Goal: Information Seeking & Learning: Learn about a topic

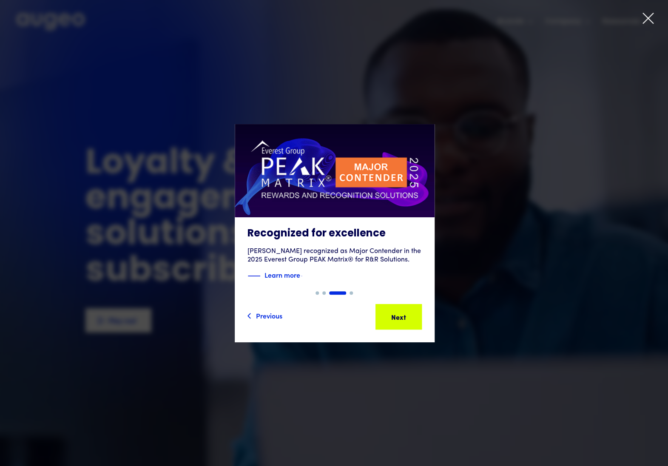
click at [645, 19] on icon at bounding box center [647, 18] width 13 height 13
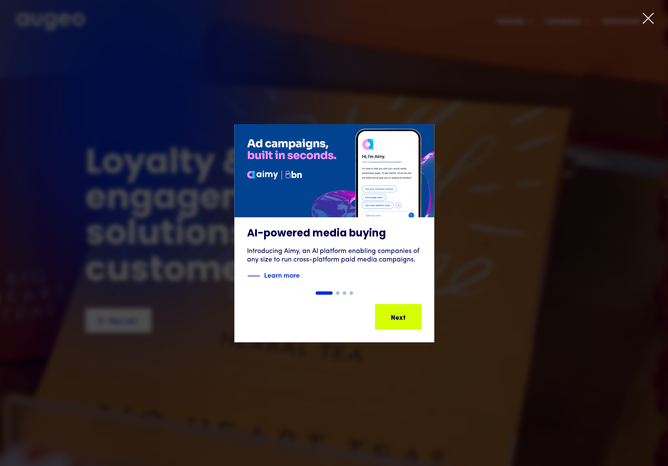
click at [646, 17] on icon at bounding box center [648, 18] width 10 height 10
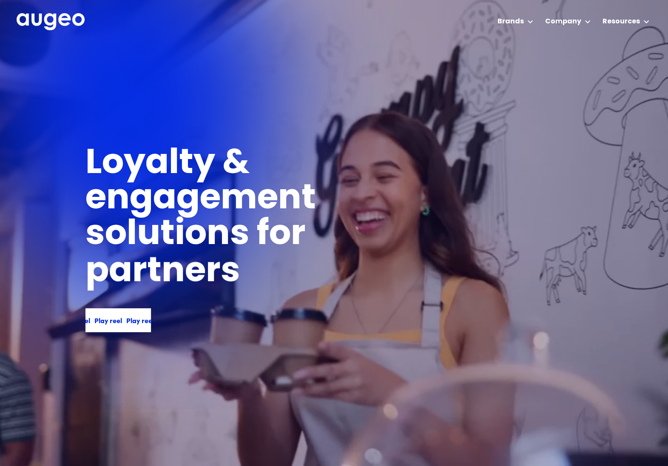
click at [106, 319] on div "Play reel" at bounding box center [99, 320] width 28 height 10
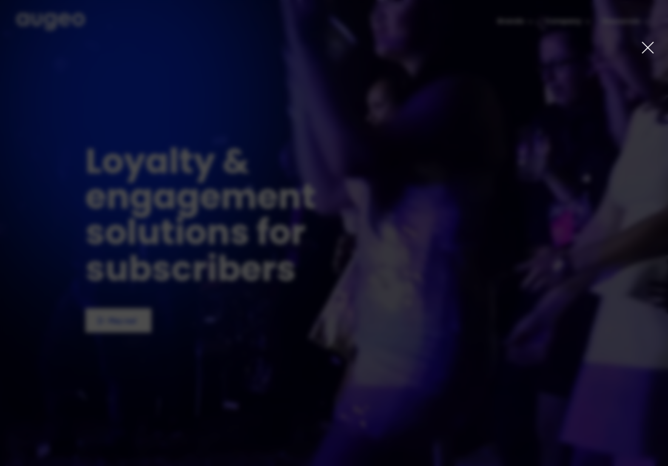
click at [650, 48] on icon at bounding box center [647, 48] width 14 height 14
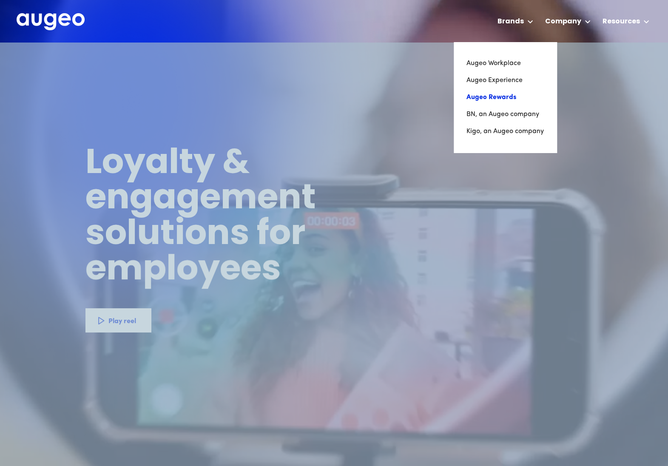
click at [503, 97] on link "Augeo Rewards" at bounding box center [504, 97] width 77 height 17
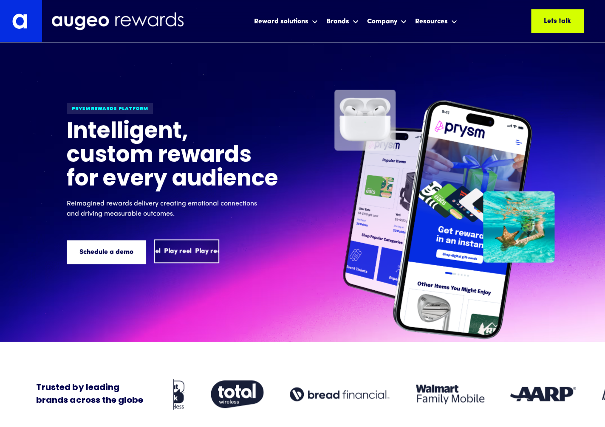
click at [170, 255] on div "Play reel" at bounding box center [178, 251] width 28 height 10
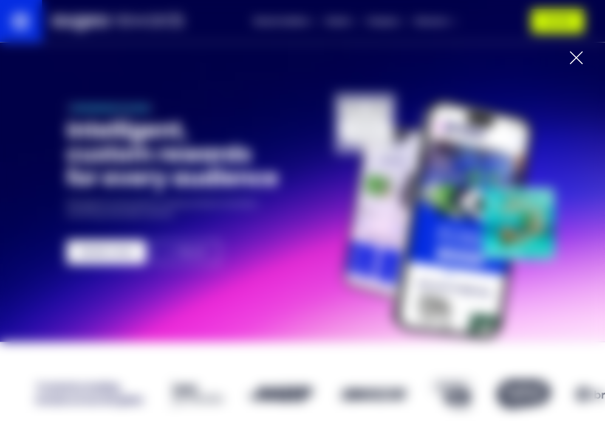
click at [575, 61] on div at bounding box center [576, 58] width 14 height 14
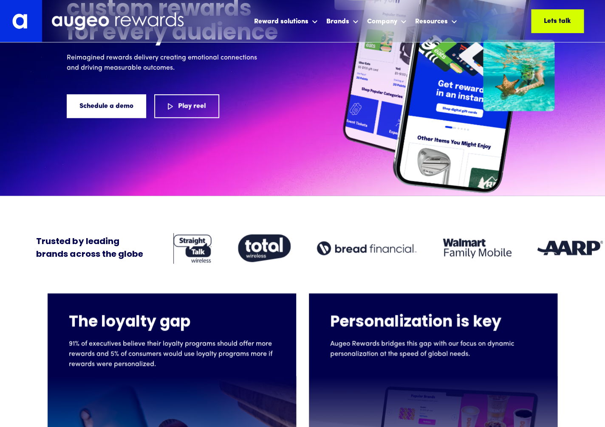
scroll to position [146, 0]
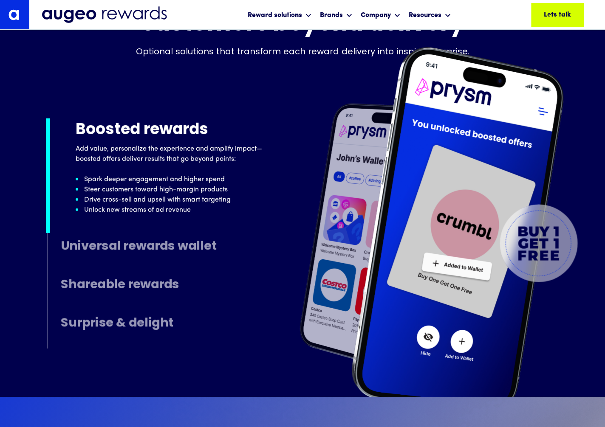
scroll to position [4569, 0]
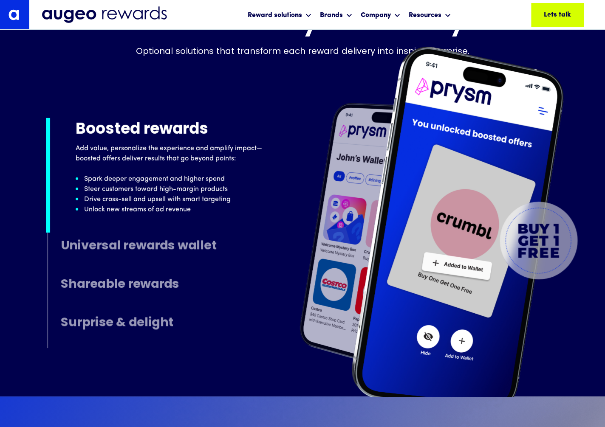
click at [174, 246] on h4 "Universal rewards wallet" at bounding box center [139, 247] width 156 height 14
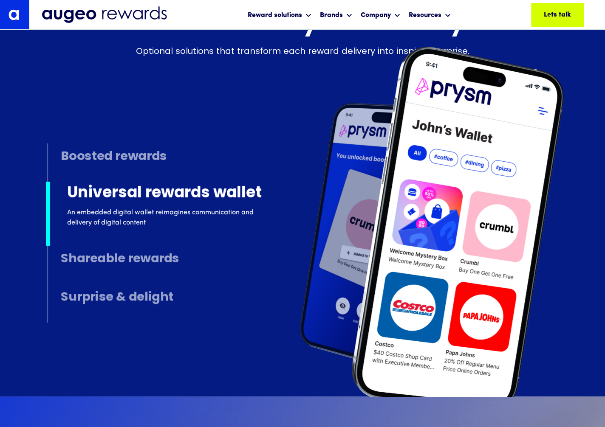
click at [160, 260] on h4 "Shareable rewards" at bounding box center [120, 260] width 119 height 14
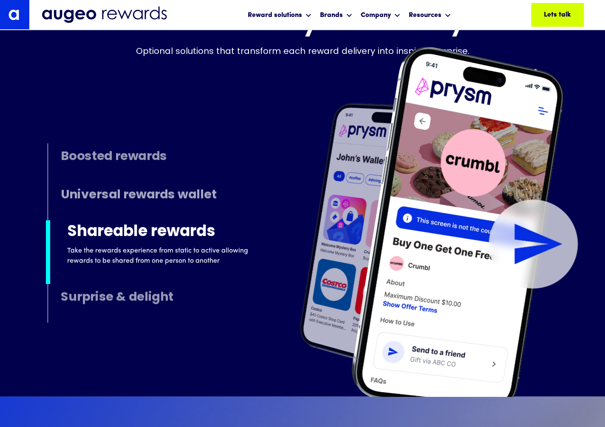
click at [153, 294] on h4 "Surprise & delight" at bounding box center [117, 299] width 113 height 14
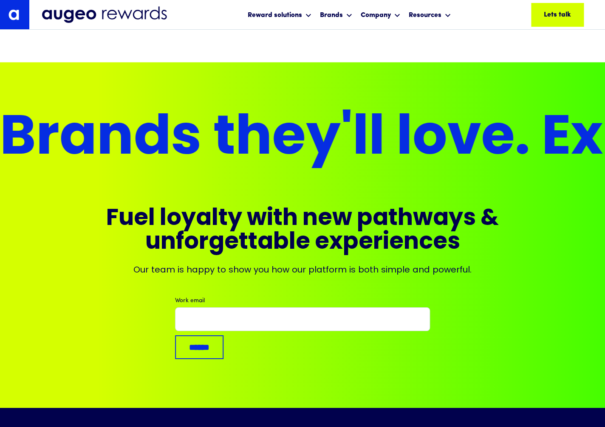
scroll to position [5705, 0]
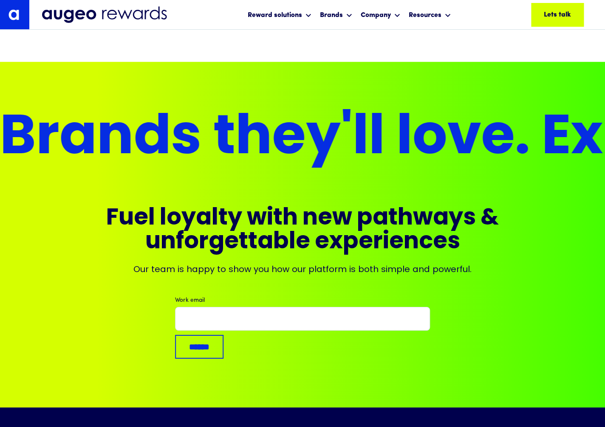
click at [11, 16] on img at bounding box center [14, 14] width 29 height 29
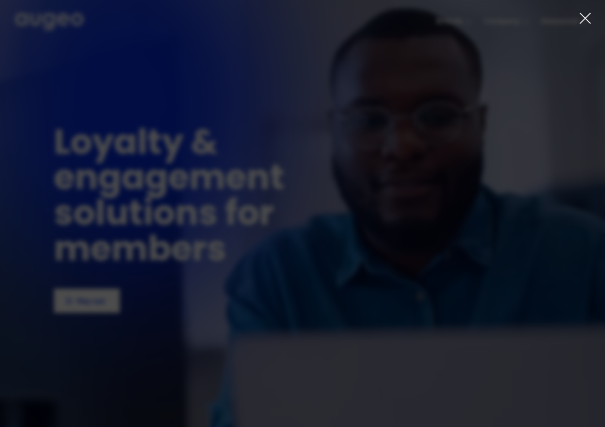
click at [584, 16] on icon at bounding box center [585, 18] width 13 height 13
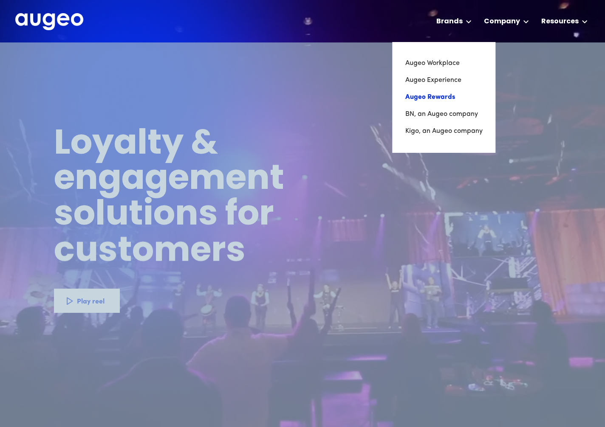
click at [441, 97] on link "Augeo Rewards" at bounding box center [443, 97] width 77 height 17
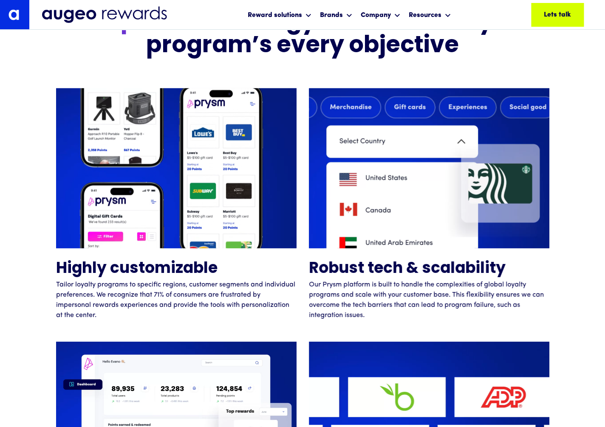
scroll to position [2023, 0]
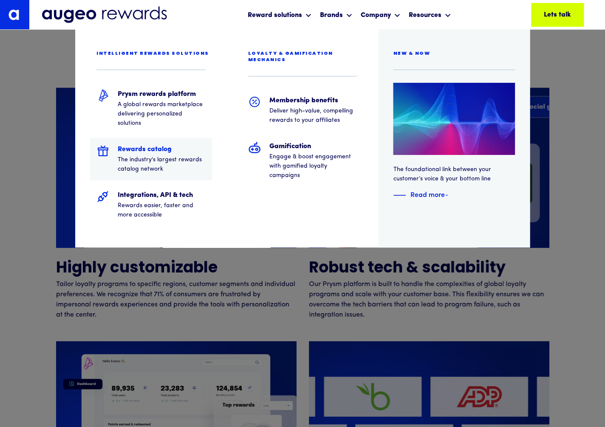
click at [156, 144] on div "Rewards catalog The industry's largest rewards catalog network" at bounding box center [151, 159] width 122 height 42
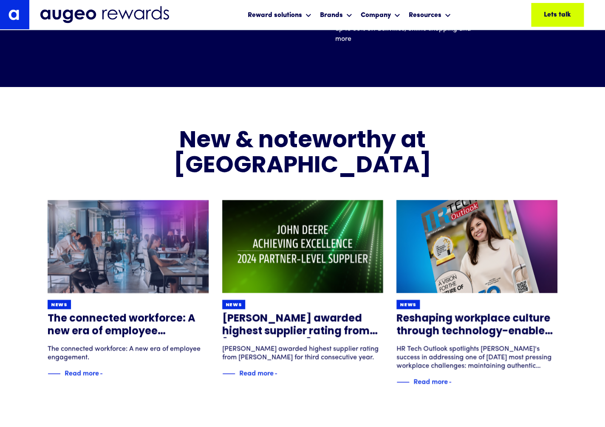
scroll to position [2627, 0]
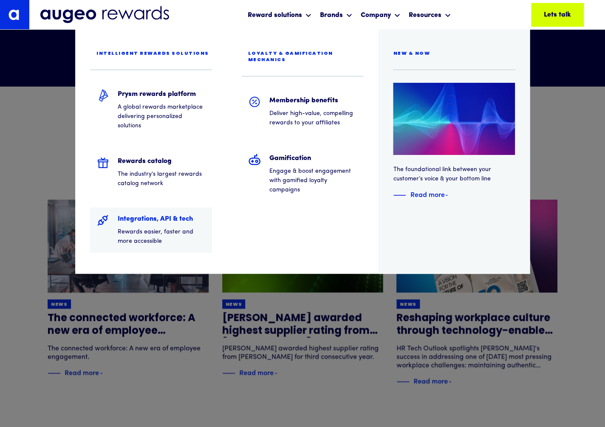
click at [157, 217] on h5 "Integrations, API & tech" at bounding box center [162, 219] width 88 height 10
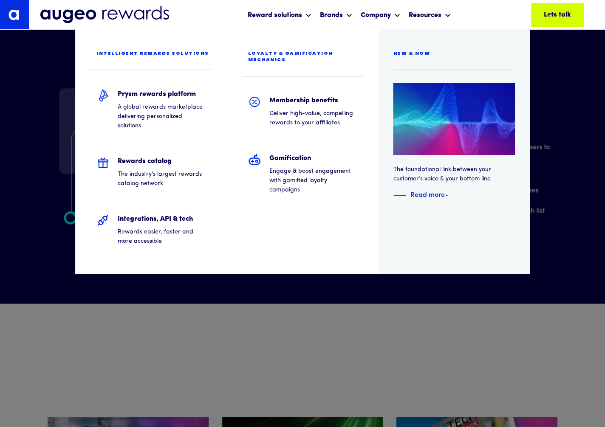
scroll to position [1553, 0]
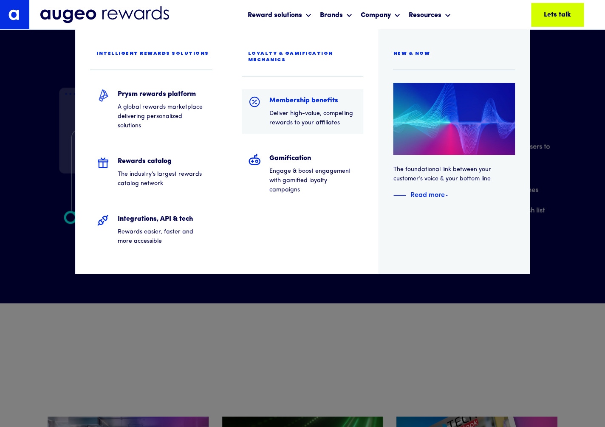
click at [294, 102] on div "Membership benefits Deliver high-value, compelling rewards to your affiliates" at bounding box center [313, 112] width 88 height 32
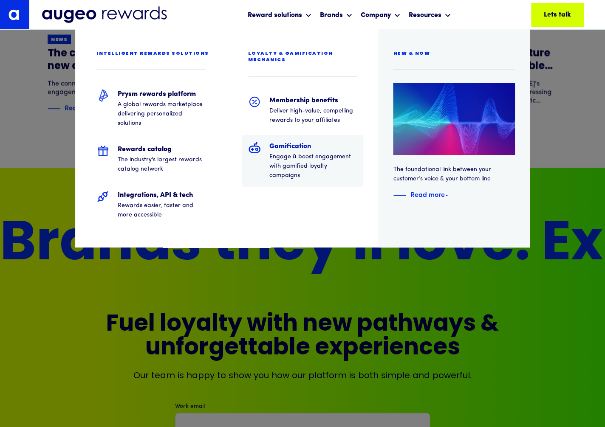
scroll to position [3016, 0]
click at [299, 142] on h5 "Gamification" at bounding box center [313, 147] width 88 height 10
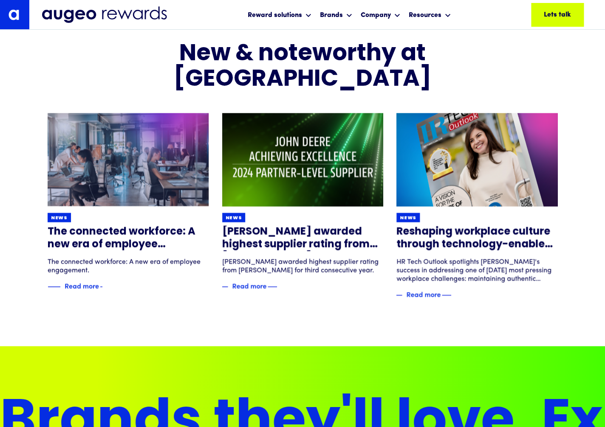
scroll to position [1649, 0]
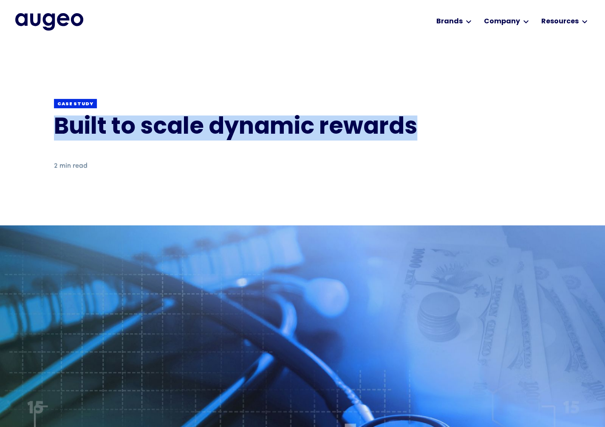
drag, startPoint x: 434, startPoint y: 126, endPoint x: 131, endPoint y: 139, distance: 303.2
click at [62, 131] on h1 "Built to scale dynamic rewards" at bounding box center [302, 128] width 497 height 25
copy h1 "uilt to scale dynamic rewards"
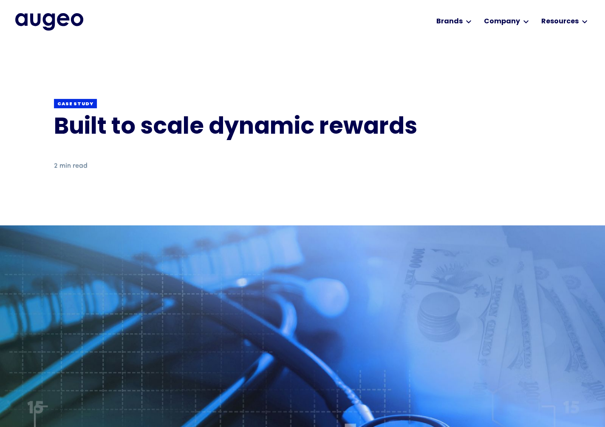
click at [425, 209] on div "Back Case study Built to scale dynamic rewards 2 min read Download a PDF Downlo…" at bounding box center [302, 135] width 497 height 181
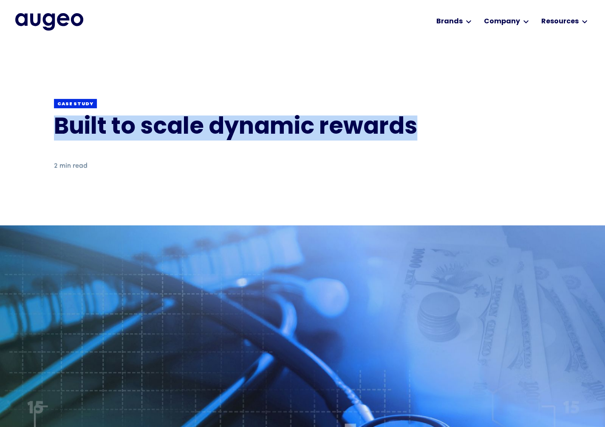
drag, startPoint x: 441, startPoint y: 131, endPoint x: 38, endPoint y: 124, distance: 402.9
click at [38, 124] on div "Back Case study Built to scale dynamic rewards 2 min read Download a PDF Downlo…" at bounding box center [302, 135] width 605 height 181
copy h1 "Built to scale dynamic rewards"
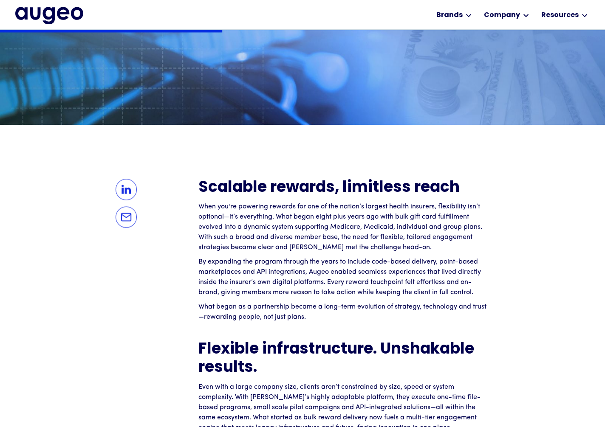
scroll to position [494, 0]
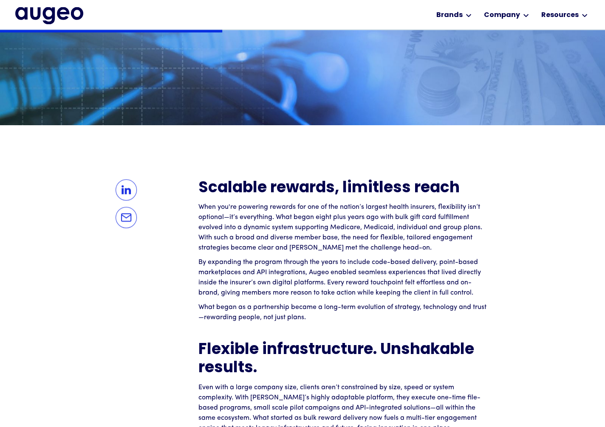
drag, startPoint x: 337, startPoint y: 318, endPoint x: 199, endPoint y: 207, distance: 177.7
click at [199, 207] on div "Scalable rewards, limitless reach When you're powering rewards for one of the n…" at bounding box center [342, 341] width 289 height 324
copy div "When you're powering rewards for one of the nation’s largest health insurers, f…"
click at [450, 225] on p "When you're powering rewards for one of the nation’s largest health insurers, f…" at bounding box center [342, 227] width 289 height 51
drag, startPoint x: 330, startPoint y: 317, endPoint x: 201, endPoint y: 207, distance: 170.0
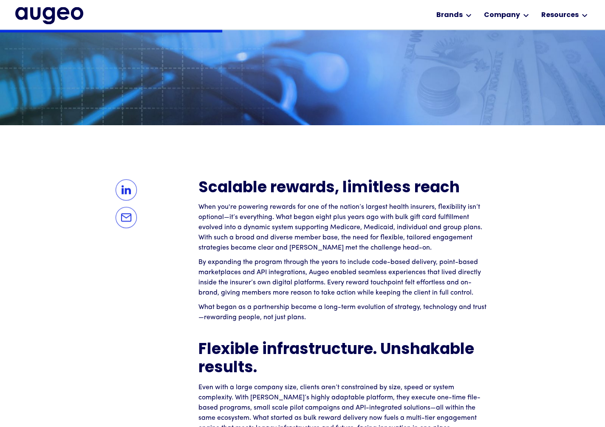
click at [201, 207] on div "Scalable rewards, limitless reach When you're powering rewards for one of the n…" at bounding box center [342, 341] width 289 height 324
copy div "When you're powering rewards for one of the nation’s largest health insurers, f…"
drag, startPoint x: 434, startPoint y: 191, endPoint x: 450, endPoint y: 189, distance: 16.2
click at [435, 191] on strong "Scalable rewards, limitless reach" at bounding box center [328, 188] width 261 height 15
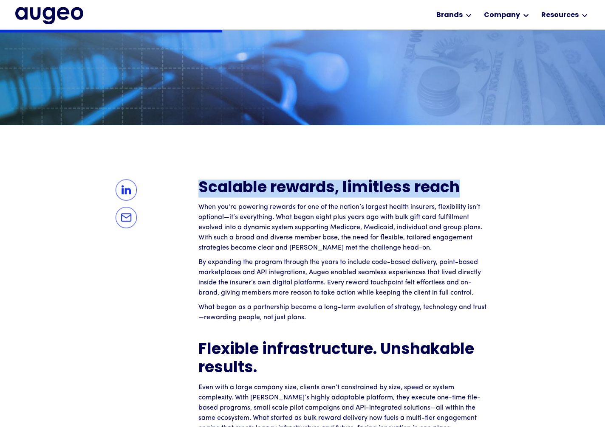
drag, startPoint x: 473, startPoint y: 188, endPoint x: 203, endPoint y: 186, distance: 270.7
click at [201, 185] on h2 "Scalable rewards, limitless reach" at bounding box center [342, 188] width 289 height 18
copy strong "Scalable rewards, limitless reach"
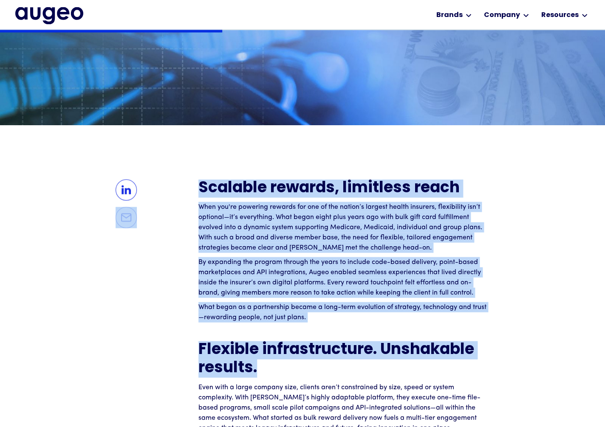
drag, startPoint x: 266, startPoint y: 374, endPoint x: 198, endPoint y: 353, distance: 71.2
click at [198, 353] on div "Scalable rewards, limitless reach When you're powering rewards for one of the n…" at bounding box center [302, 363] width 497 height 368
drag, startPoint x: 234, startPoint y: 359, endPoint x: 260, endPoint y: 364, distance: 26.4
click at [235, 359] on h2 "Flexible infrastructure. Unshakable results." at bounding box center [342, 359] width 289 height 37
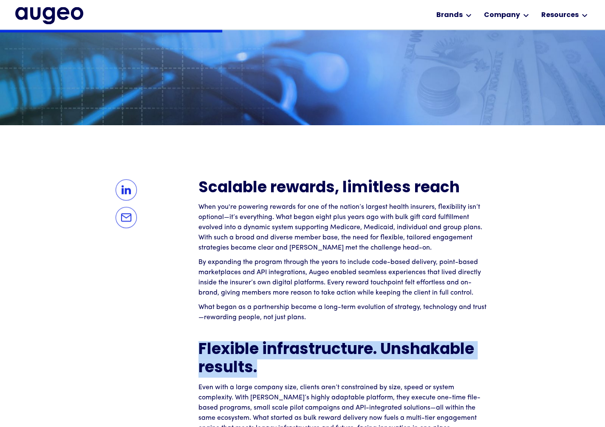
drag, startPoint x: 275, startPoint y: 370, endPoint x: 258, endPoint y: 354, distance: 23.1
click at [202, 351] on h2 "Flexible infrastructure. Unshakable results." at bounding box center [342, 359] width 289 height 37
copy strong "Flexible infrastructure. Unshakable results."
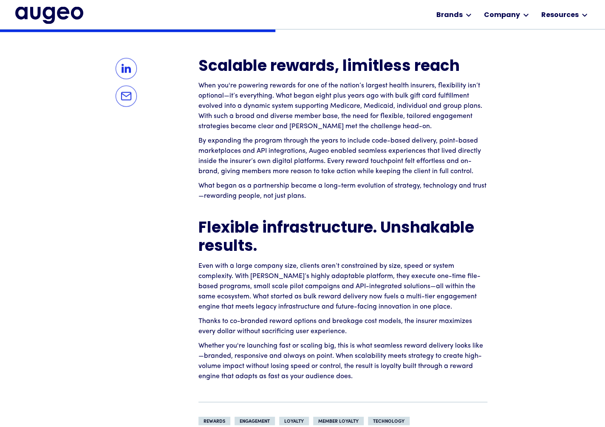
click at [319, 342] on p "Whether you're launching fast or scaling big, this is what seamless reward deli…" at bounding box center [342, 361] width 289 height 41
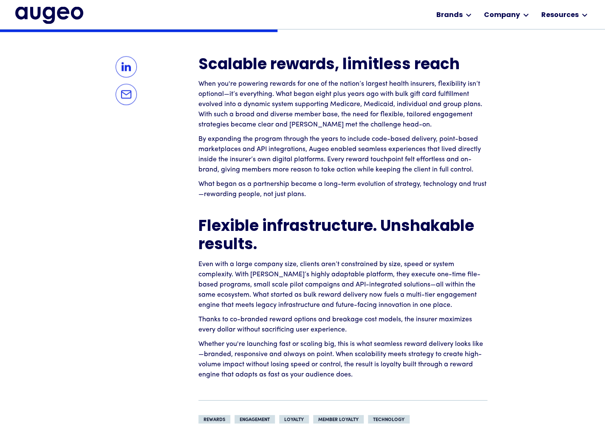
scroll to position [616, 0]
drag, startPoint x: 368, startPoint y: 372, endPoint x: 200, endPoint y: 261, distance: 201.8
click at [200, 261] on div "Scalable rewards, limitless reach When you're powering rewards for one of the n…" at bounding box center [342, 219] width 289 height 324
copy div "Even with a large company size, clients aren’t constrained by size, speed or sy…"
click at [365, 372] on p "Whether you're launching fast or scaling big, this is what seamless reward deli…" at bounding box center [342, 360] width 289 height 41
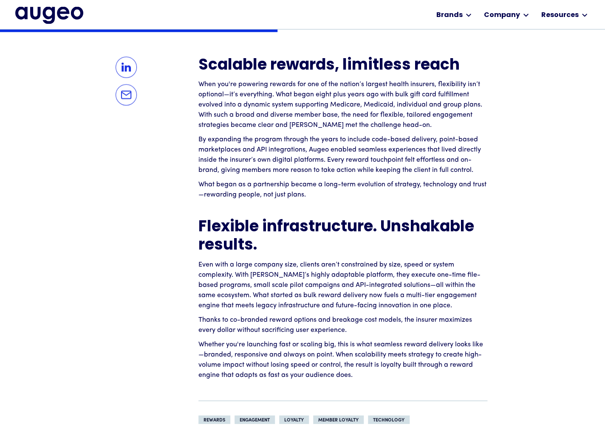
drag, startPoint x: 356, startPoint y: 372, endPoint x: 210, endPoint y: 82, distance: 324.6
click at [210, 82] on div "Scalable rewards, limitless reach When you're powering rewards for one of the n…" at bounding box center [342, 219] width 289 height 324
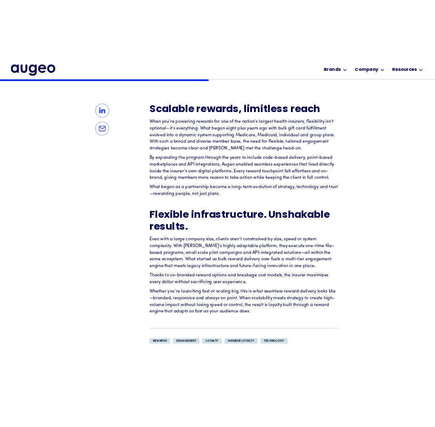
scroll to position [646, 0]
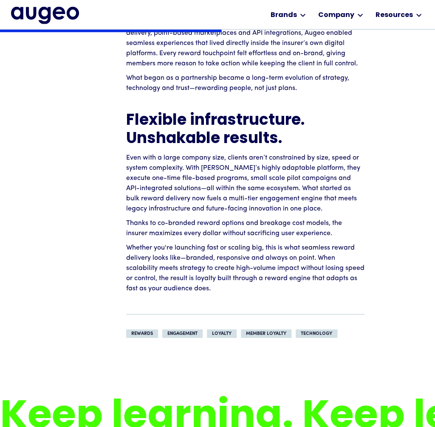
click at [275, 271] on p "Whether you're launching fast or scaling big, this is what seamless reward deli…" at bounding box center [245, 268] width 238 height 51
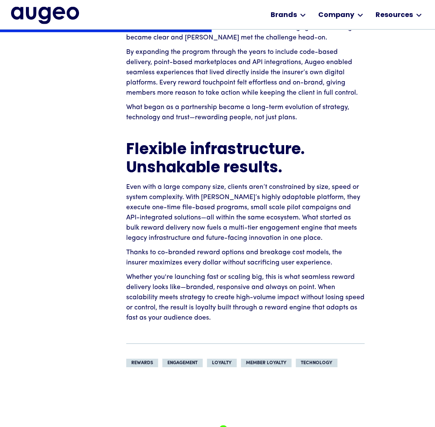
scroll to position [617, 0]
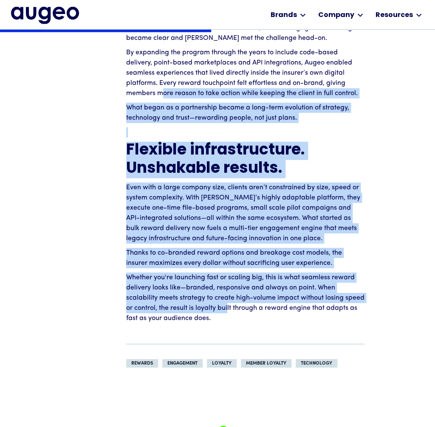
drag, startPoint x: 227, startPoint y: 299, endPoint x: 161, endPoint y: 95, distance: 214.5
click at [161, 95] on div "Scalable rewards, limitless reach When you're powering rewards for one of the n…" at bounding box center [245, 132] width 238 height 383
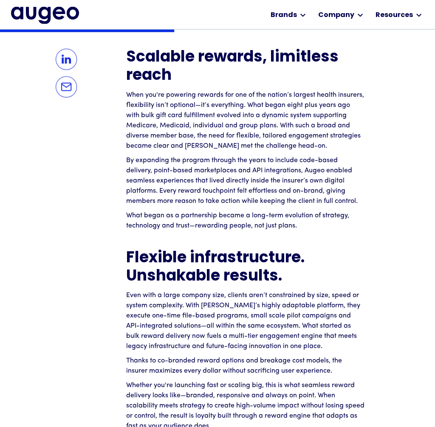
click at [121, 74] on div at bounding box center [66, 262] width 119 height 427
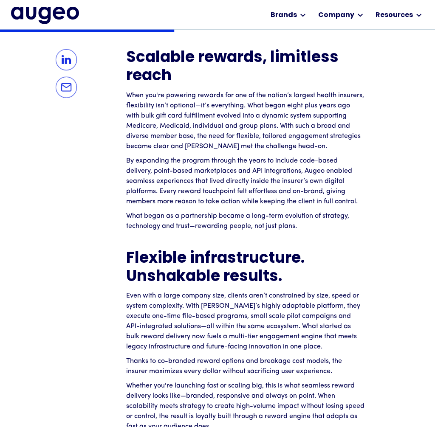
drag, startPoint x: 128, startPoint y: 56, endPoint x: 235, endPoint y: 425, distance: 384.0
click at [235, 425] on div "Scalable rewards, limitless reach When you're powering rewards for one of the n…" at bounding box center [245, 240] width 238 height 383
copy div "Scalable rewards, limitless reach When you're powering rewards for one of the n…"
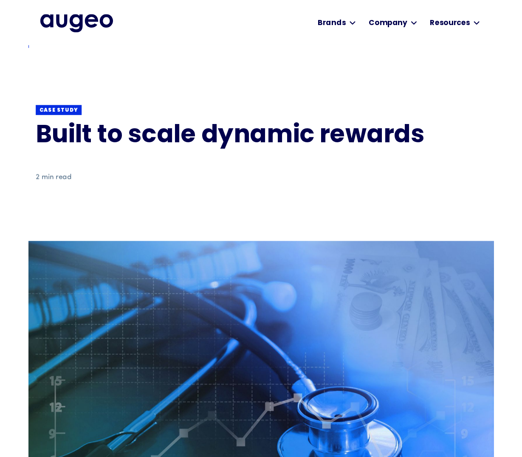
scroll to position [0, 0]
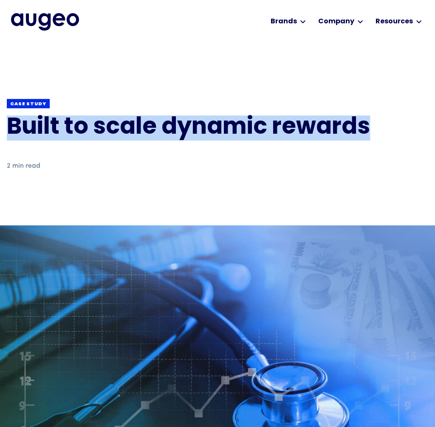
drag, startPoint x: 381, startPoint y: 127, endPoint x: 12, endPoint y: 121, distance: 368.9
click at [12, 121] on h1 "Built to scale dynamic rewards" at bounding box center [218, 128] width 422 height 25
copy h1 "Built to scale dynamic rewards"
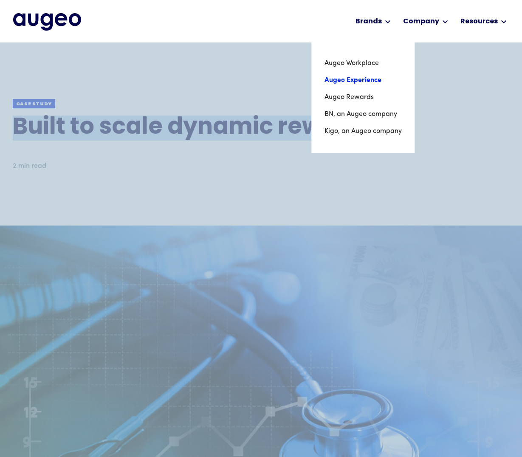
drag, startPoint x: 366, startPoint y: 92, endPoint x: 391, endPoint y: 72, distance: 31.8
click at [366, 92] on link "Augeo Rewards" at bounding box center [362, 97] width 77 height 17
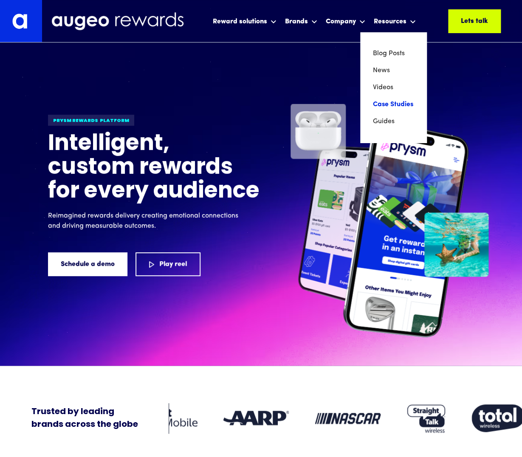
click at [389, 102] on link "Case Studies" at bounding box center [393, 104] width 41 height 17
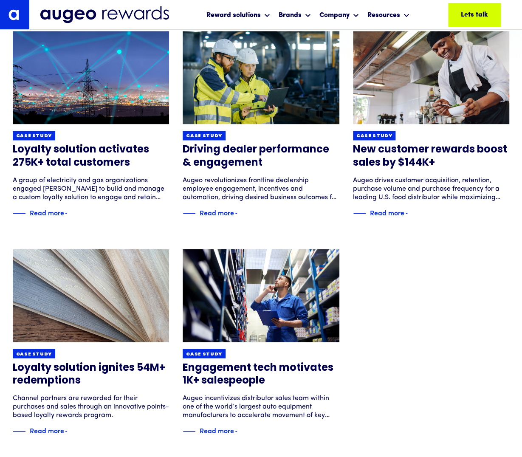
scroll to position [359, 0]
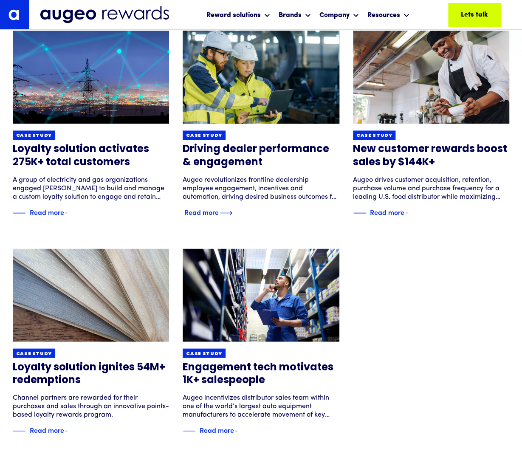
click at [257, 89] on img at bounding box center [261, 77] width 188 height 112
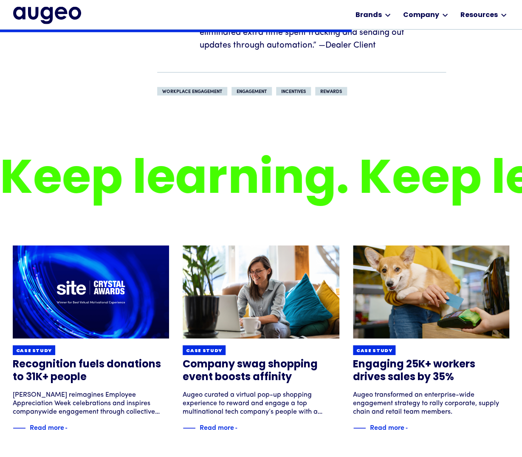
scroll to position [749, 0]
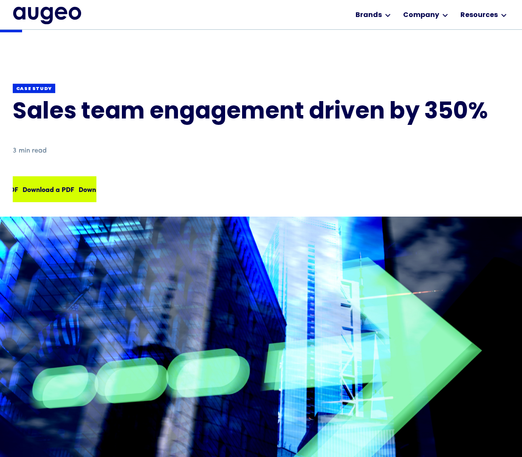
click at [54, 184] on div "Download a PDF Download a PDF Download a PDF Download a PDF" at bounding box center [55, 189] width 82 height 24
